Goal: Transaction & Acquisition: Purchase product/service

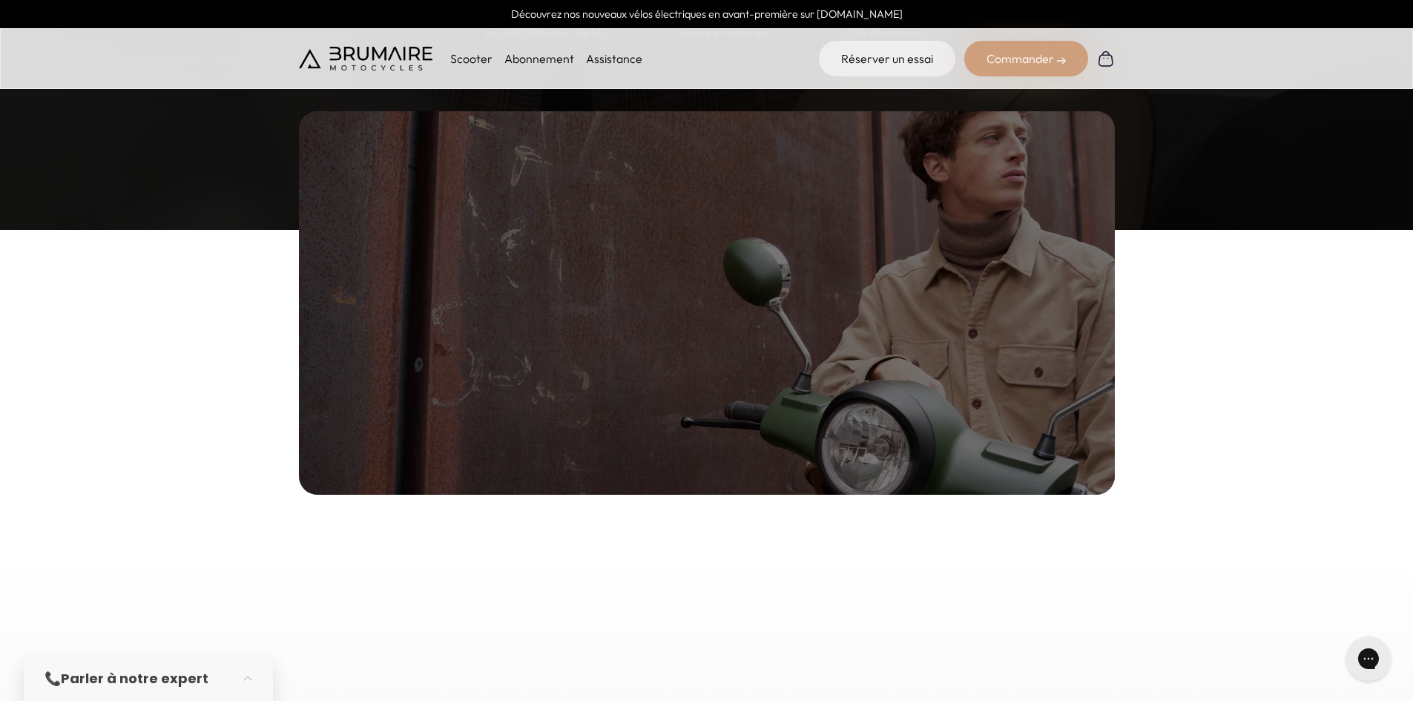
scroll to position [1705, 0]
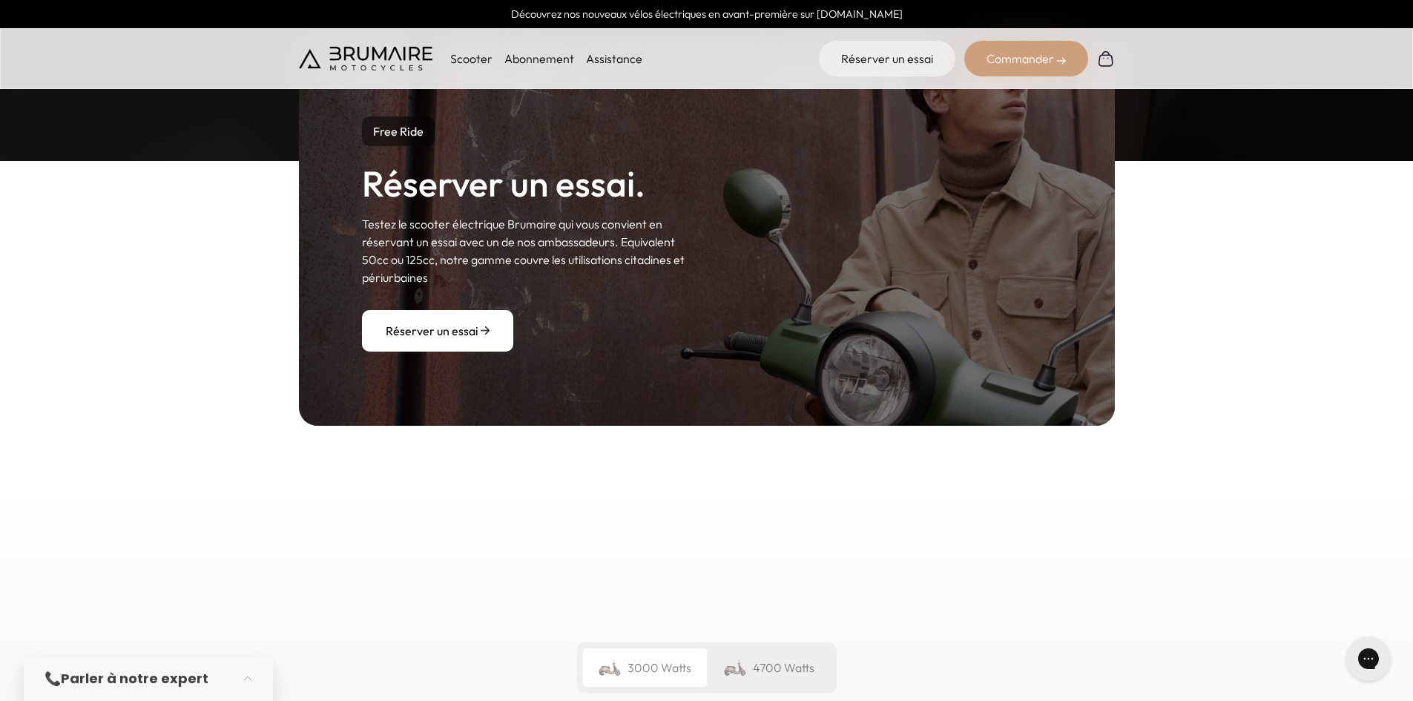
click at [466, 50] on p "Scooter" at bounding box center [471, 59] width 42 height 18
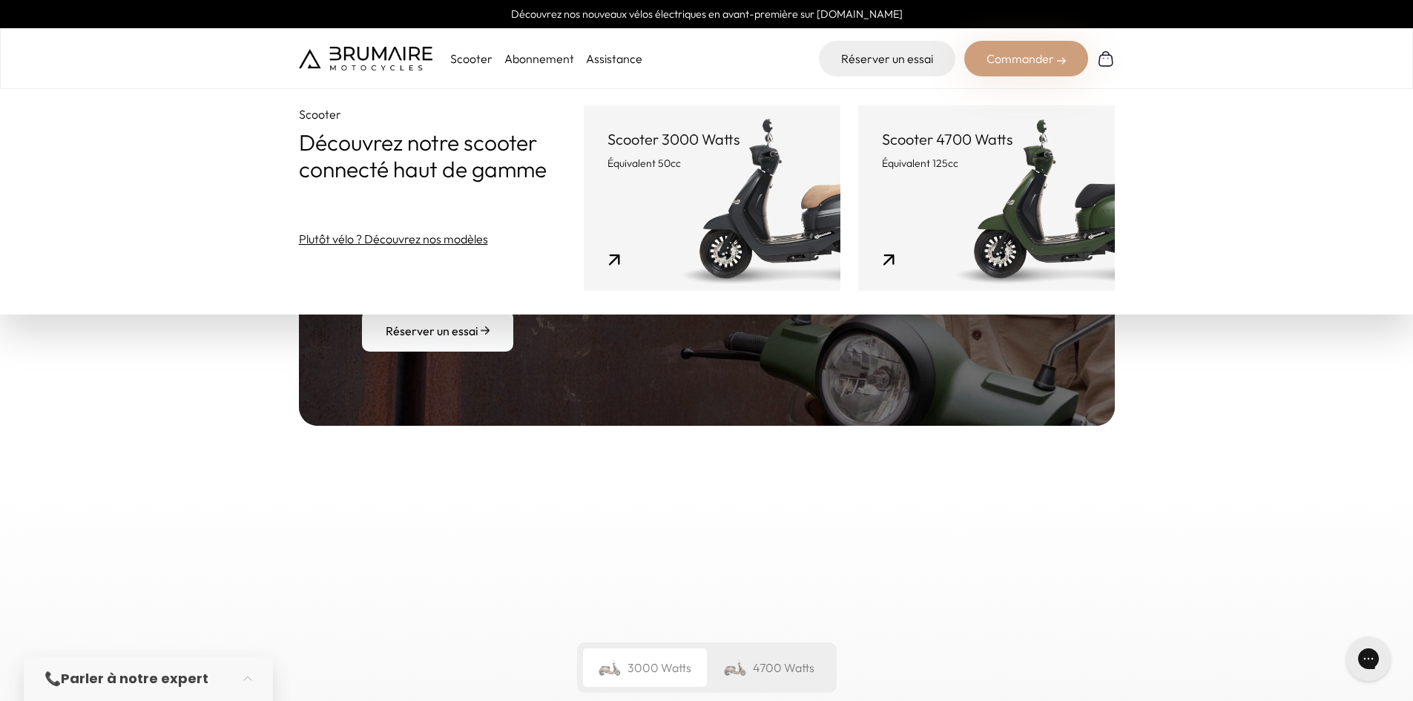
click at [983, 221] on link "Scooter 4700 Watts Équivalent 125cc" at bounding box center [986, 197] width 257 height 185
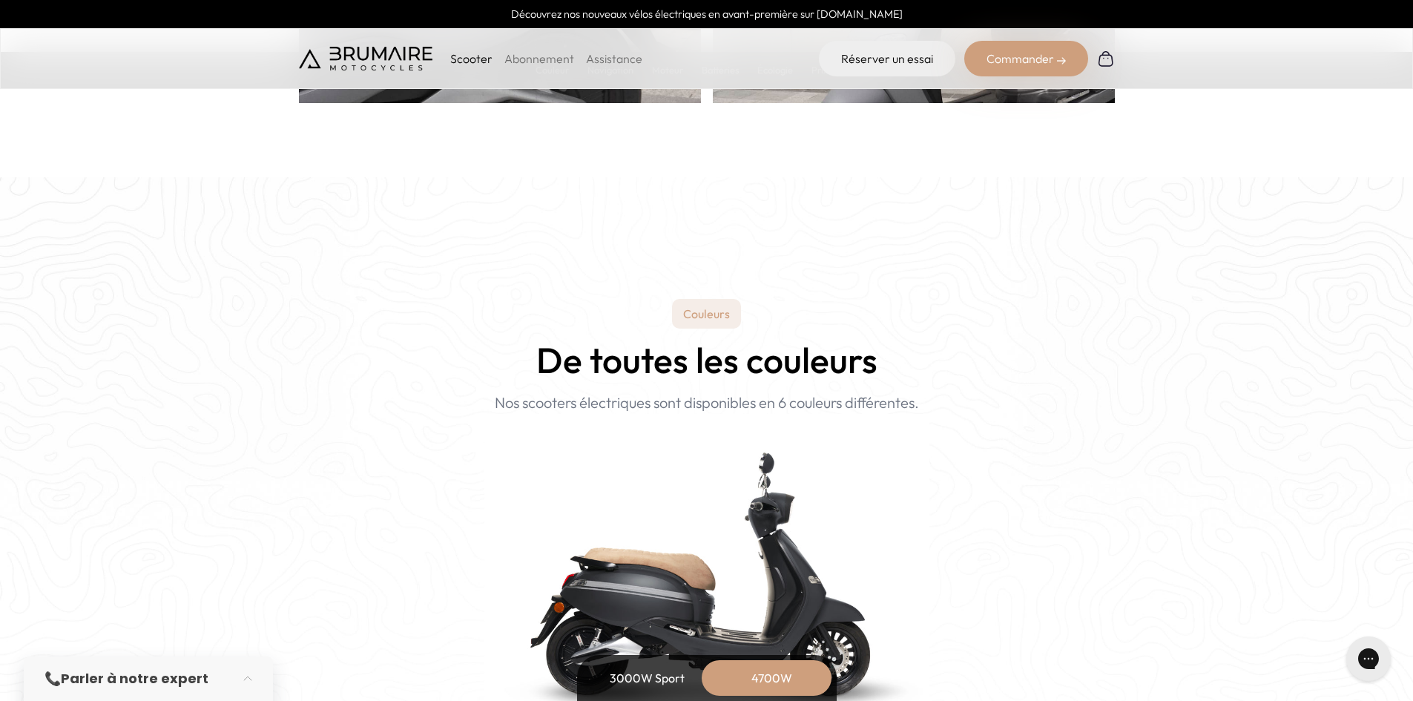
scroll to position [1557, 0]
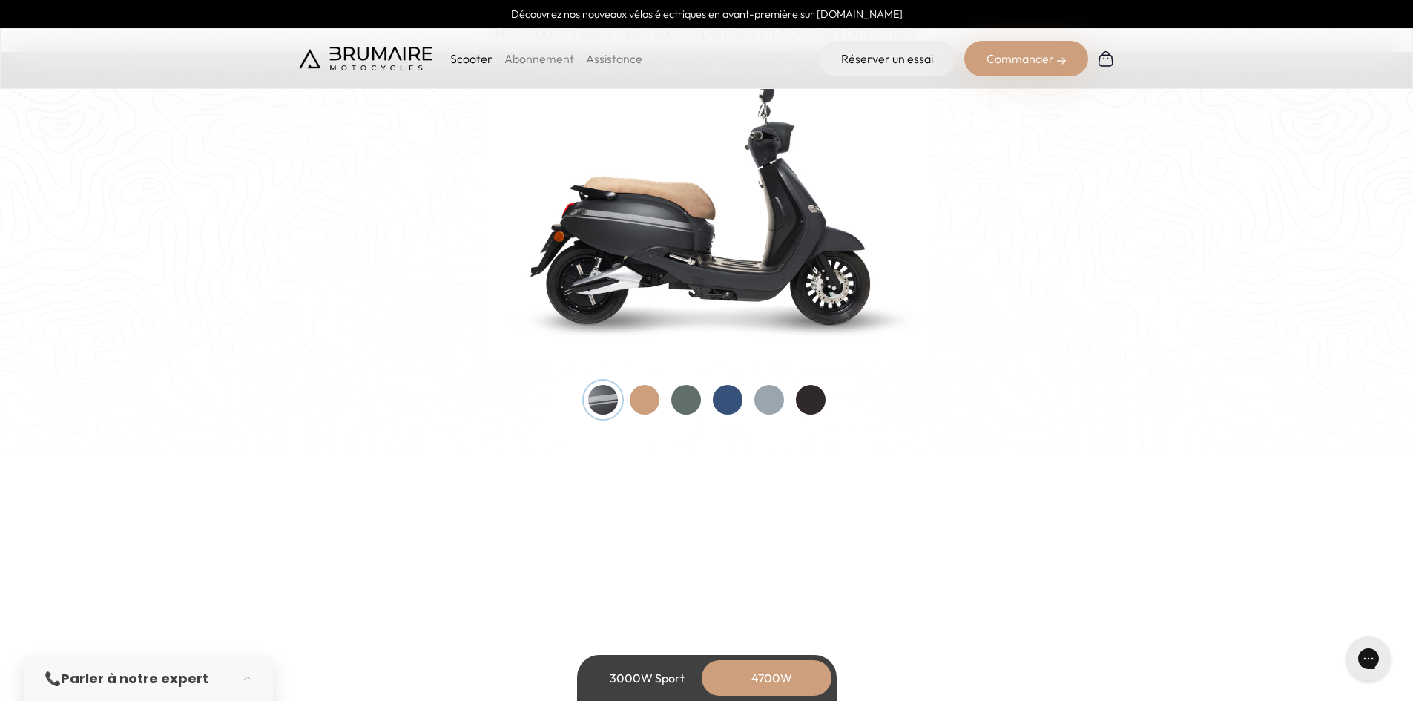
click at [644, 398] on div at bounding box center [645, 400] width 30 height 30
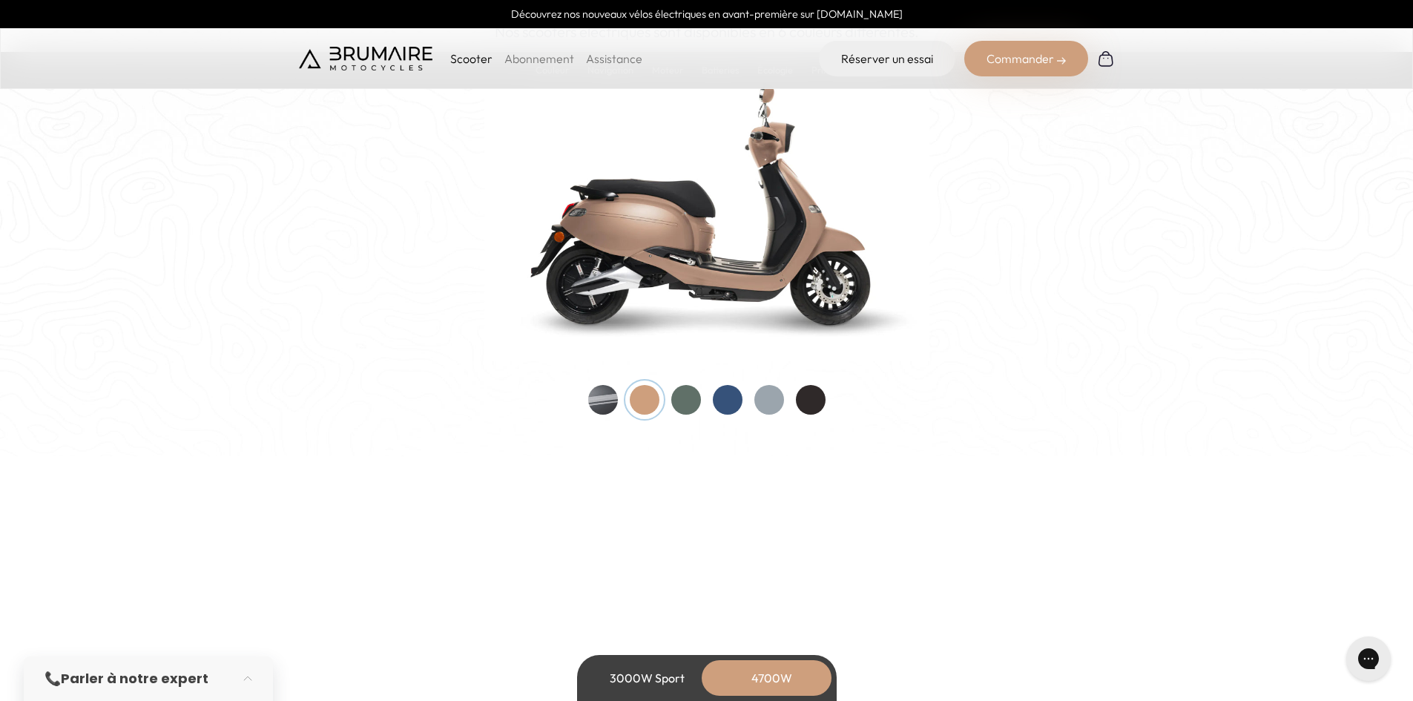
click at [690, 395] on div at bounding box center [686, 400] width 30 height 30
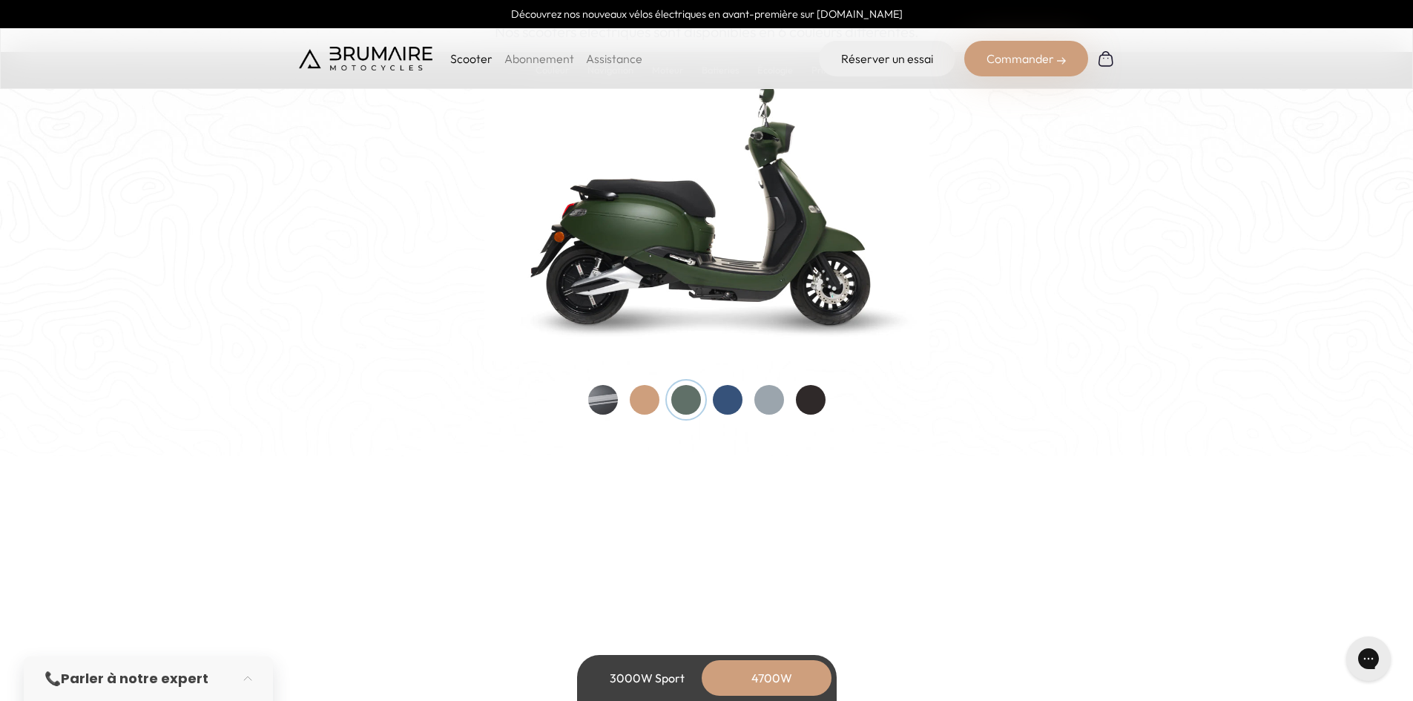
click at [726, 406] on div at bounding box center [728, 400] width 30 height 30
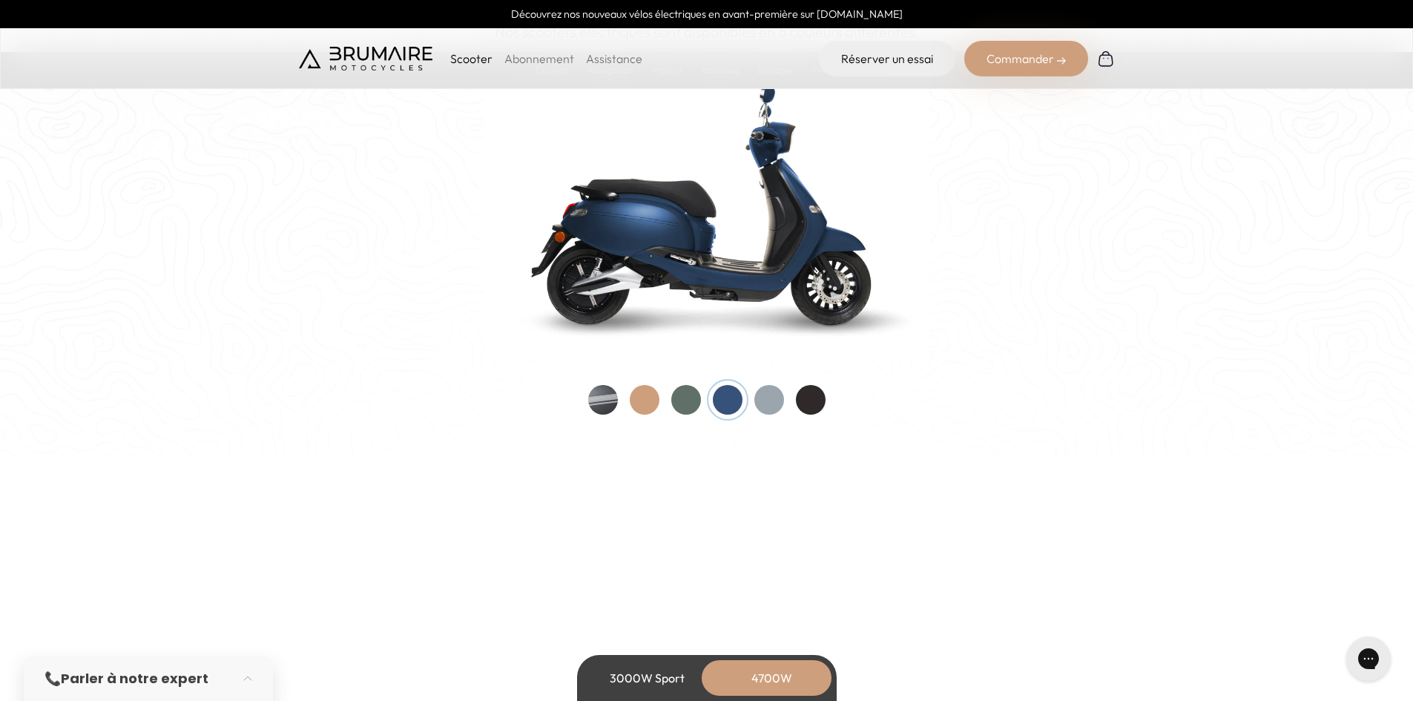
click at [772, 402] on div at bounding box center [769, 400] width 30 height 30
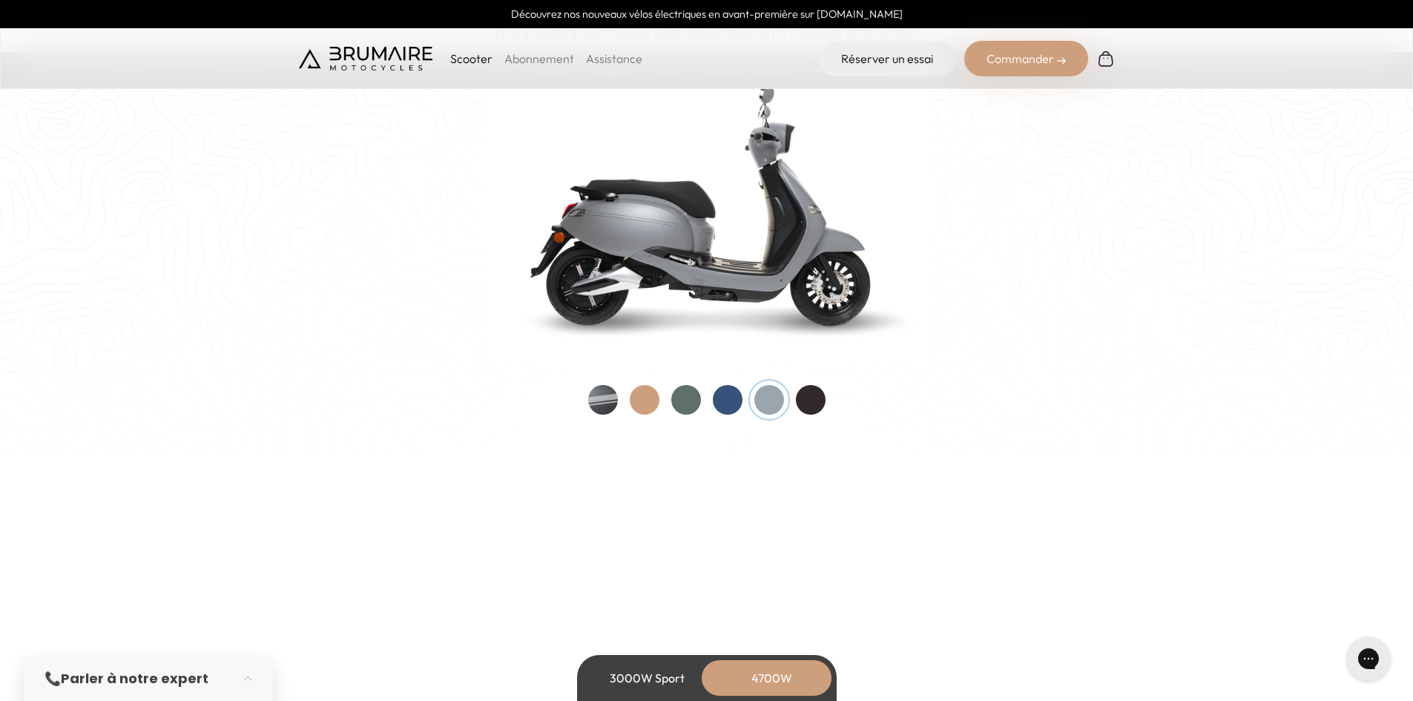
click at [805, 402] on div at bounding box center [811, 400] width 30 height 30
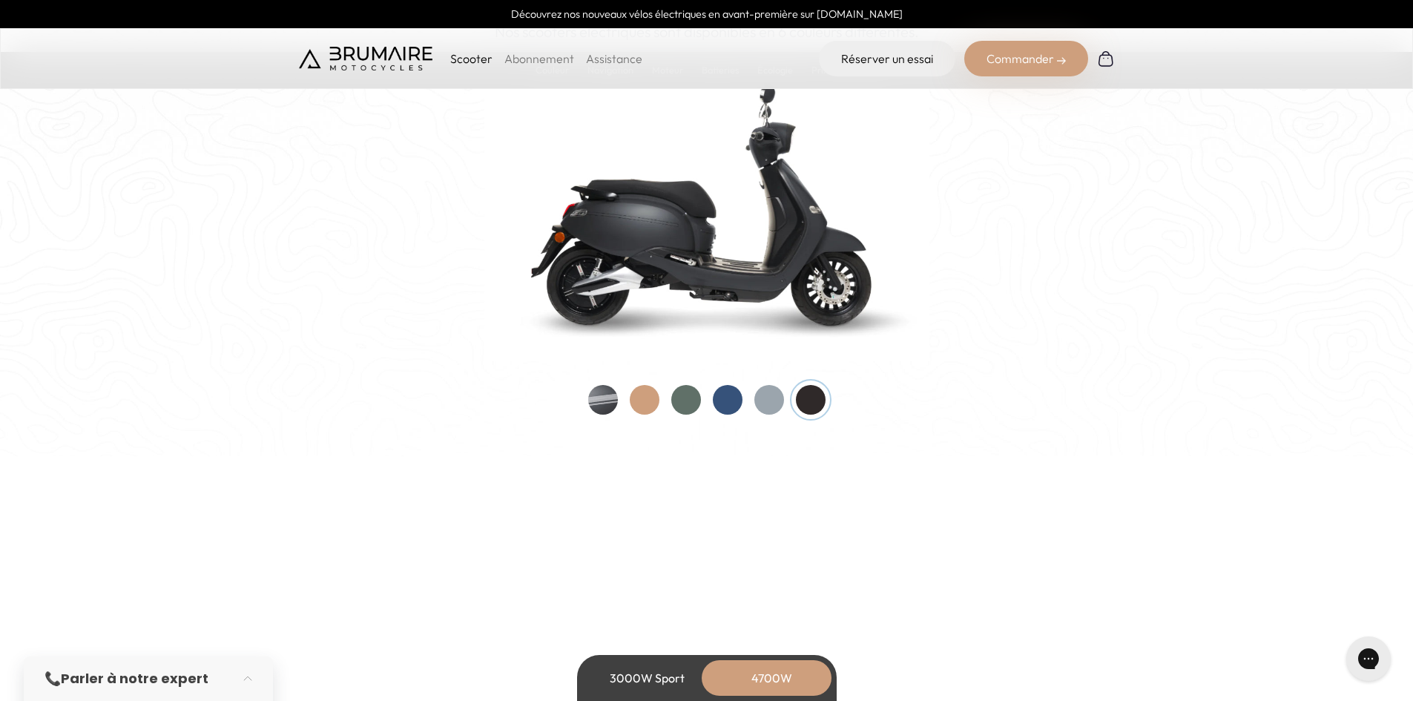
click at [713, 401] on div at bounding box center [728, 400] width 30 height 30
